Goal: Use online tool/utility

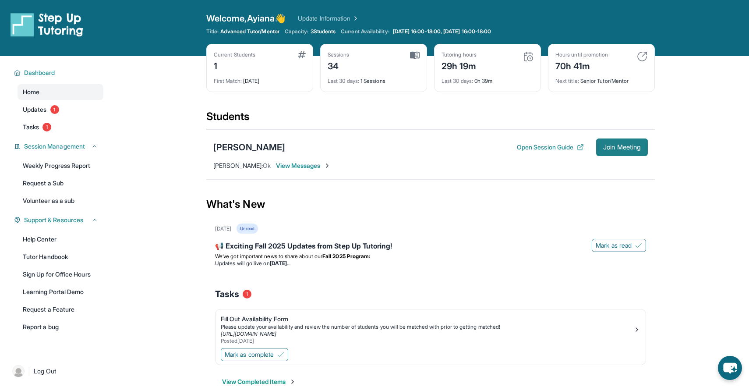
click at [616, 149] on span "Join Meeting" at bounding box center [622, 147] width 38 height 5
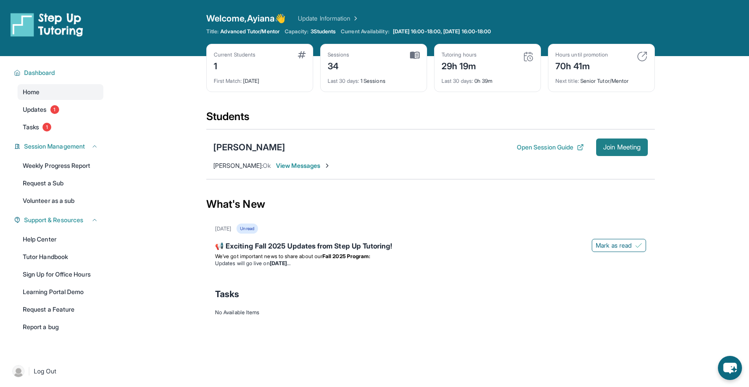
click at [609, 146] on span "Join Meeting" at bounding box center [622, 147] width 38 height 5
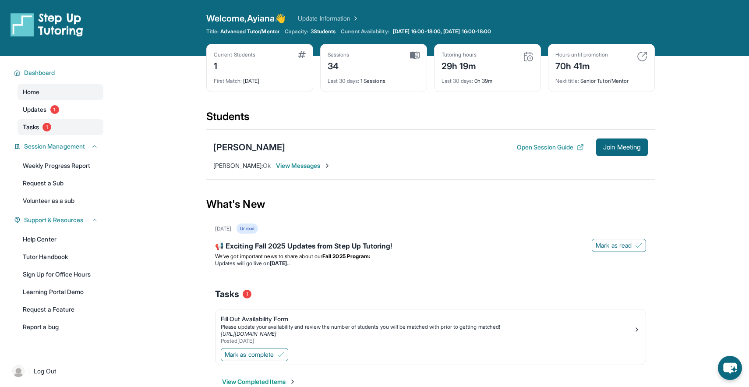
click at [45, 127] on span "1" at bounding box center [46, 127] width 9 height 9
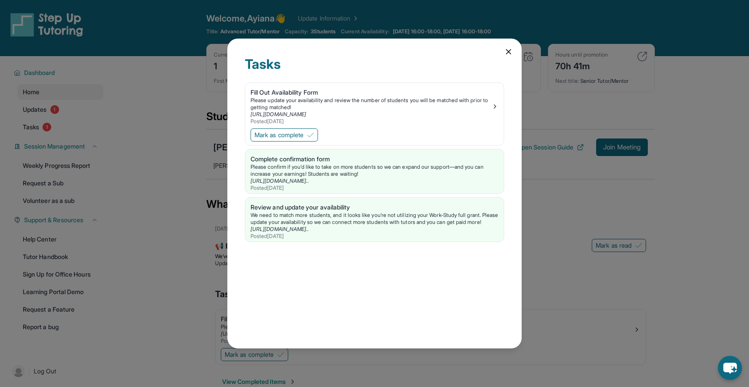
click at [512, 42] on div "Tasks Fill Out Availability Form Please update your availability and review the…" at bounding box center [374, 193] width 294 height 309
click at [509, 49] on icon at bounding box center [508, 51] width 9 height 9
